Goal: Task Accomplishment & Management: Manage account settings

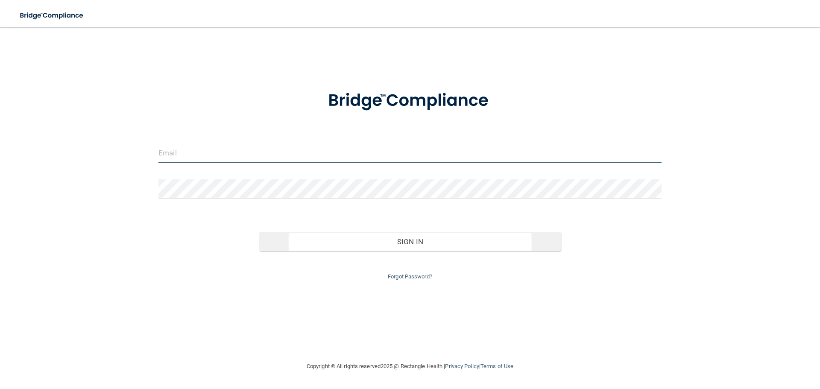
type input "[PERSON_NAME][EMAIL_ADDRESS][PERSON_NAME][DOMAIN_NAME]"
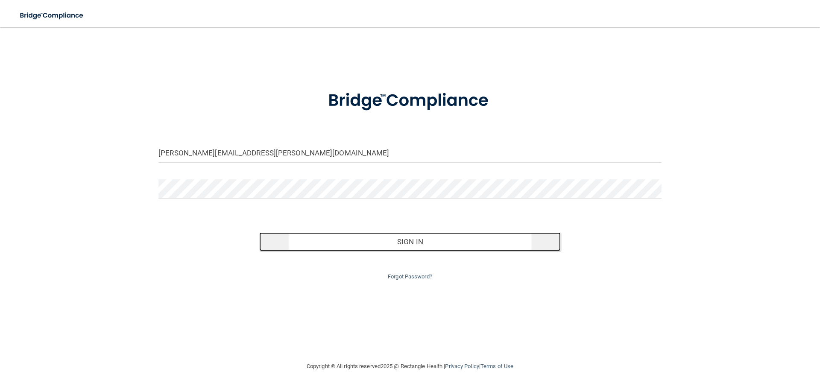
click at [405, 243] on button "Sign In" at bounding box center [410, 241] width 302 height 19
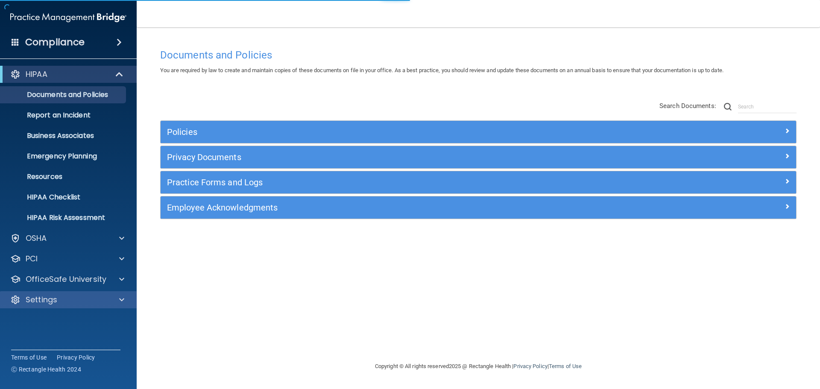
click at [74, 294] on div "Settings" at bounding box center [68, 299] width 137 height 17
click at [123, 302] on span at bounding box center [121, 300] width 5 height 10
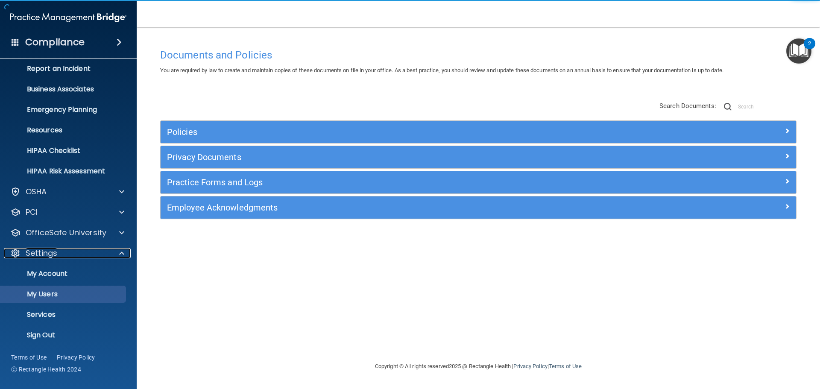
scroll to position [47, 0]
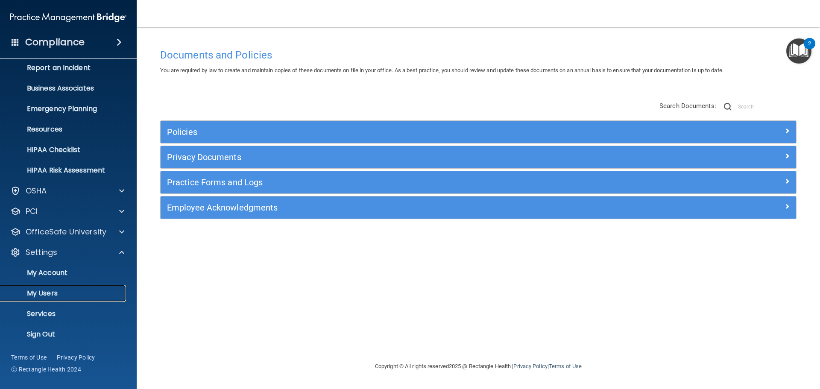
click at [51, 293] on p "My Users" at bounding box center [64, 293] width 117 height 9
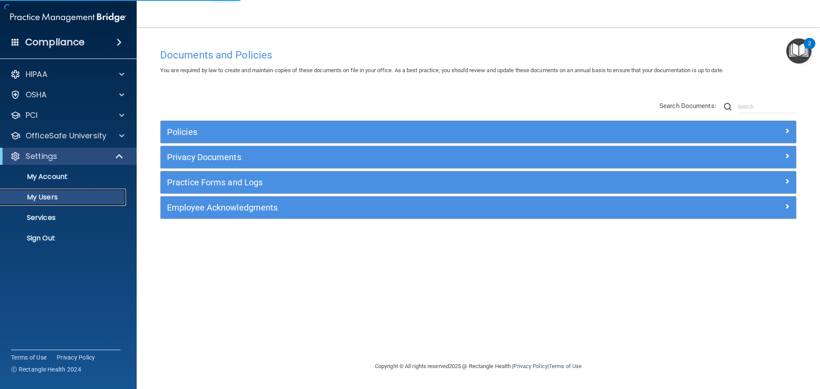
select select "20"
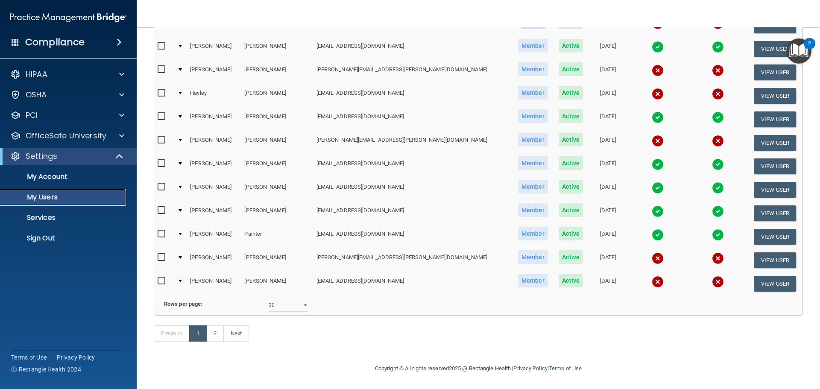
scroll to position [318, 0]
click at [219, 331] on link "2" at bounding box center [215, 333] width 18 height 16
select select "20"
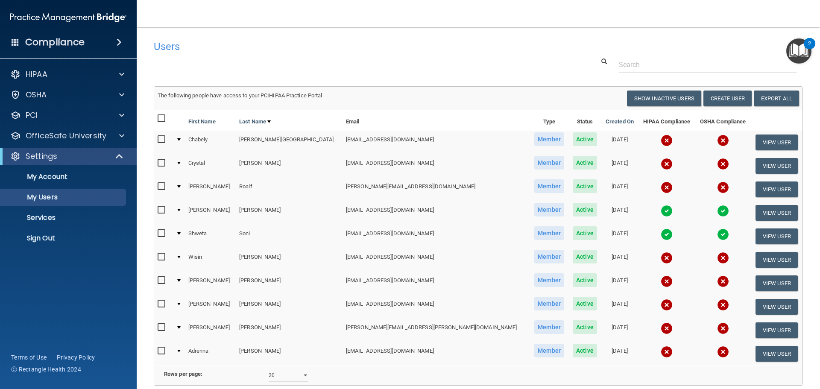
scroll to position [83, 0]
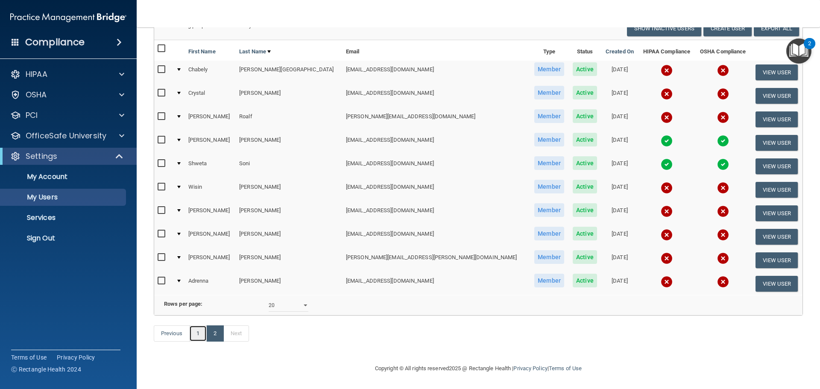
click at [202, 334] on link "1" at bounding box center [198, 333] width 18 height 16
select select "20"
